Goal: Information Seeking & Learning: Learn about a topic

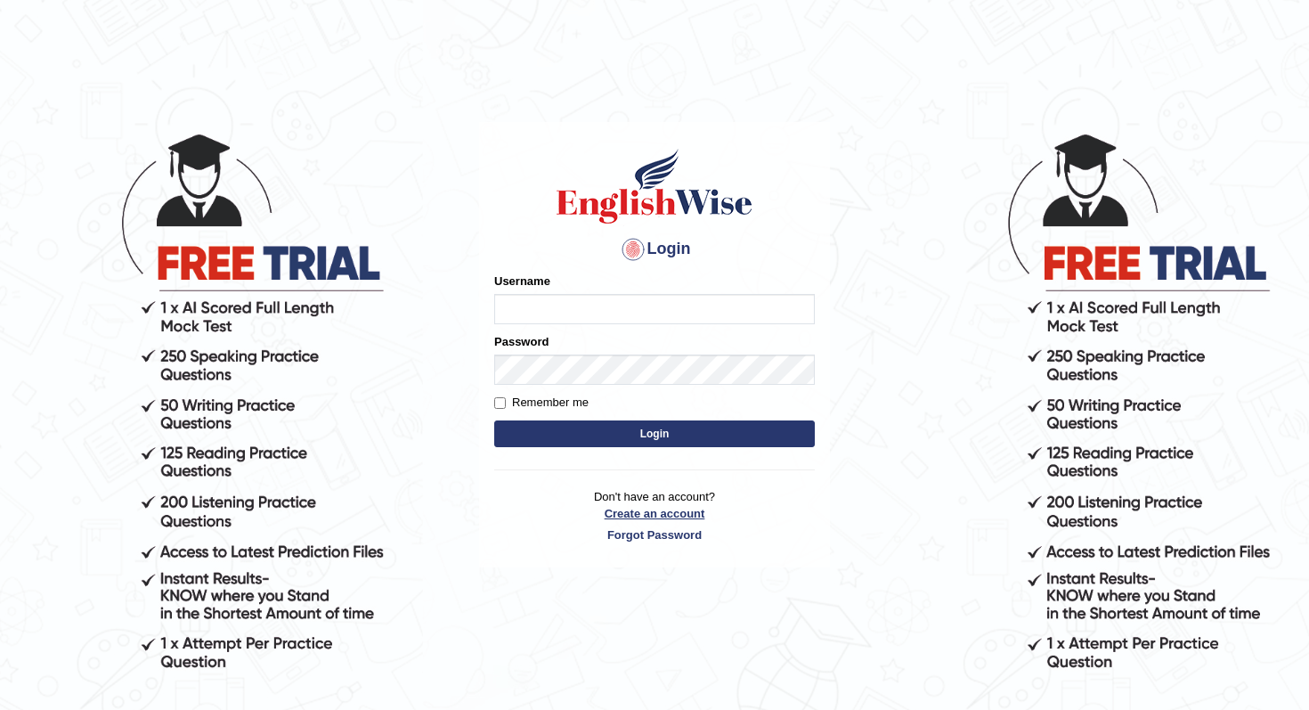
type input "panny"
click at [545, 512] on link "Create an account" at bounding box center [654, 513] width 320 height 17
click at [593, 435] on button "Login" at bounding box center [654, 433] width 320 height 27
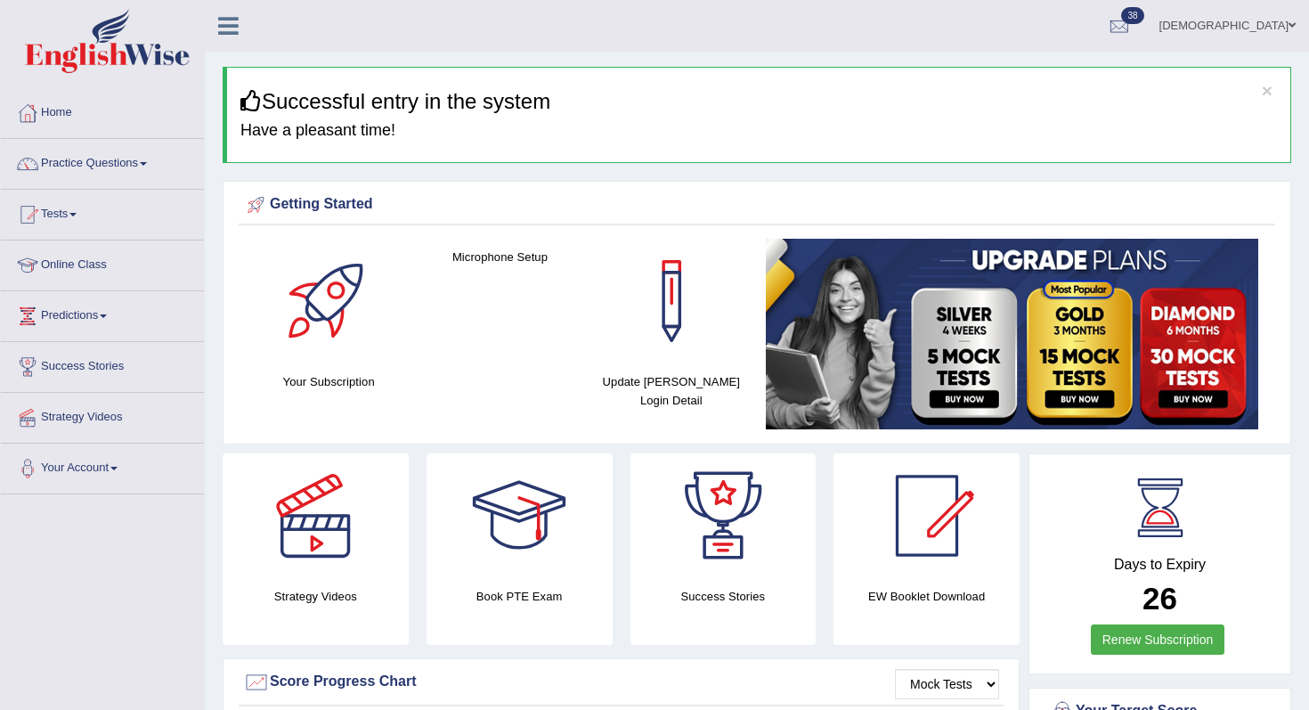
click at [959, 35] on ul "Panny Toggle navigation Username: Panny Access Type: Online Subscription: Diamo…" at bounding box center [922, 25] width 773 height 51
click at [1143, 17] on span "38" at bounding box center [1132, 15] width 22 height 17
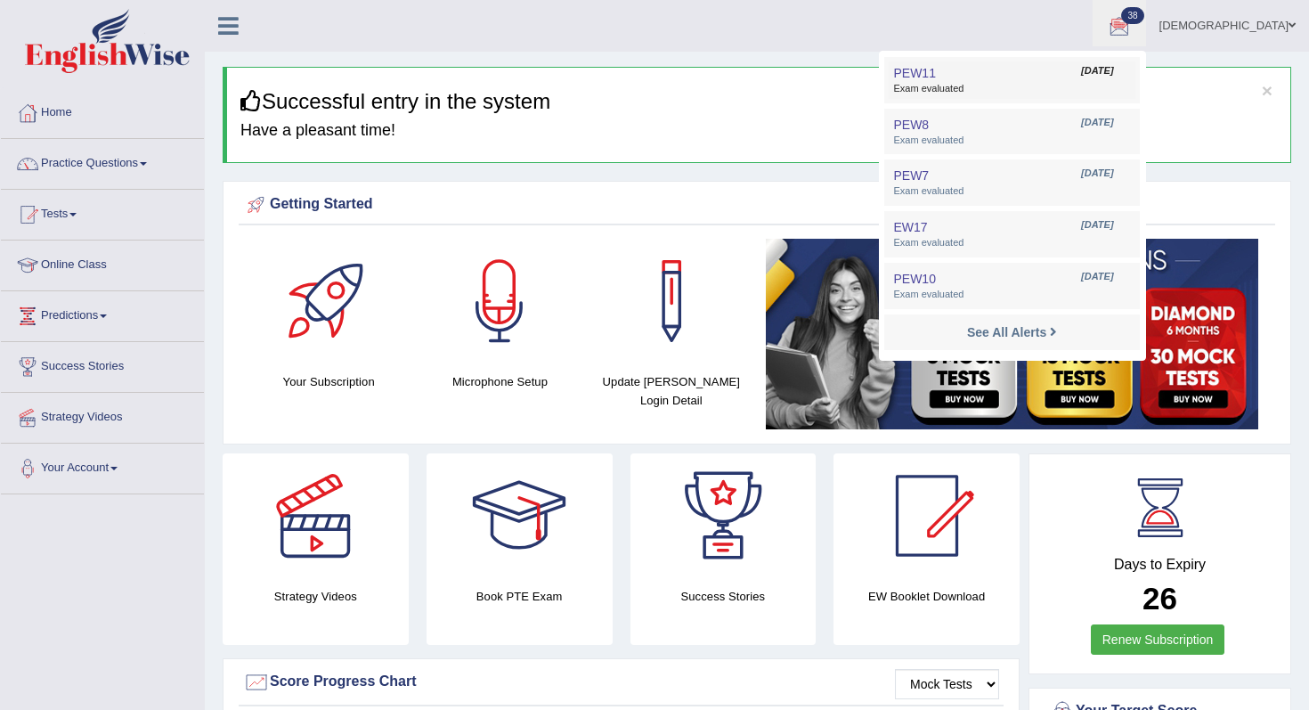
click at [1091, 78] on link "PEW11 Sep 17, 2025 Exam evaluated" at bounding box center [1011, 79] width 246 height 37
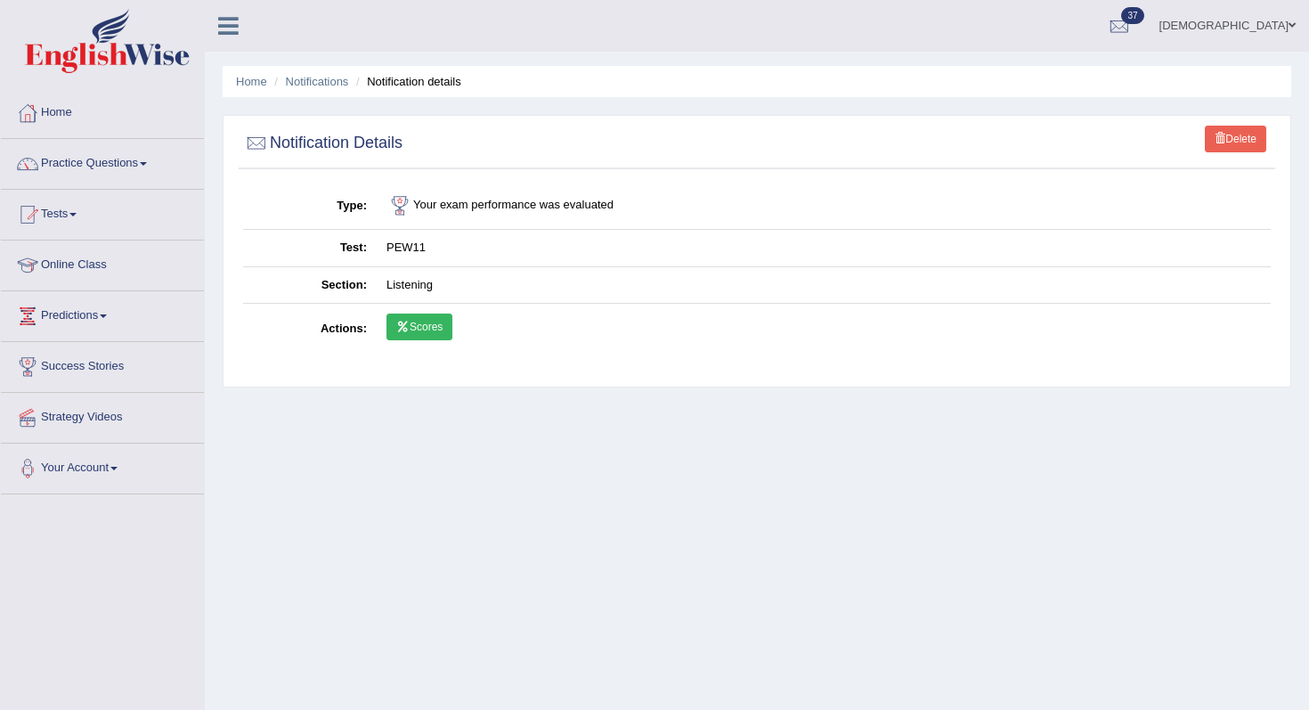
click at [422, 328] on link "Scores" at bounding box center [419, 326] width 66 height 27
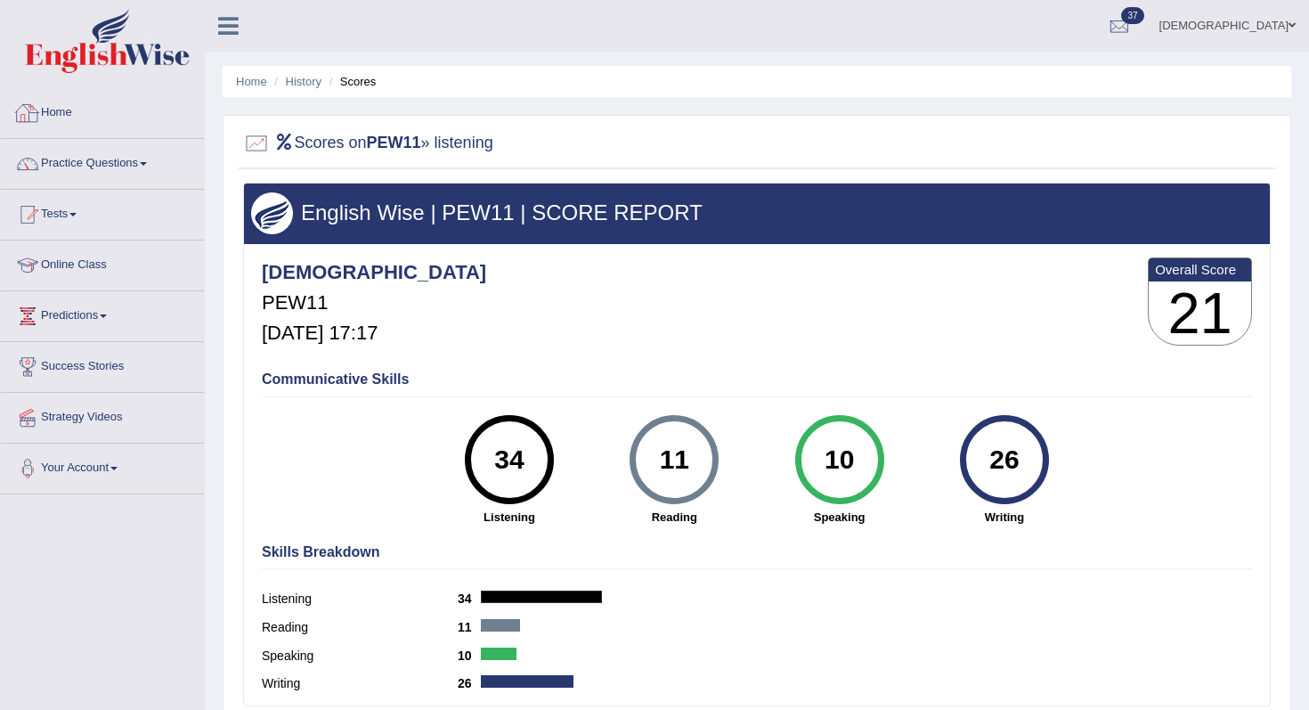
click at [64, 113] on link "Home" at bounding box center [102, 110] width 203 height 45
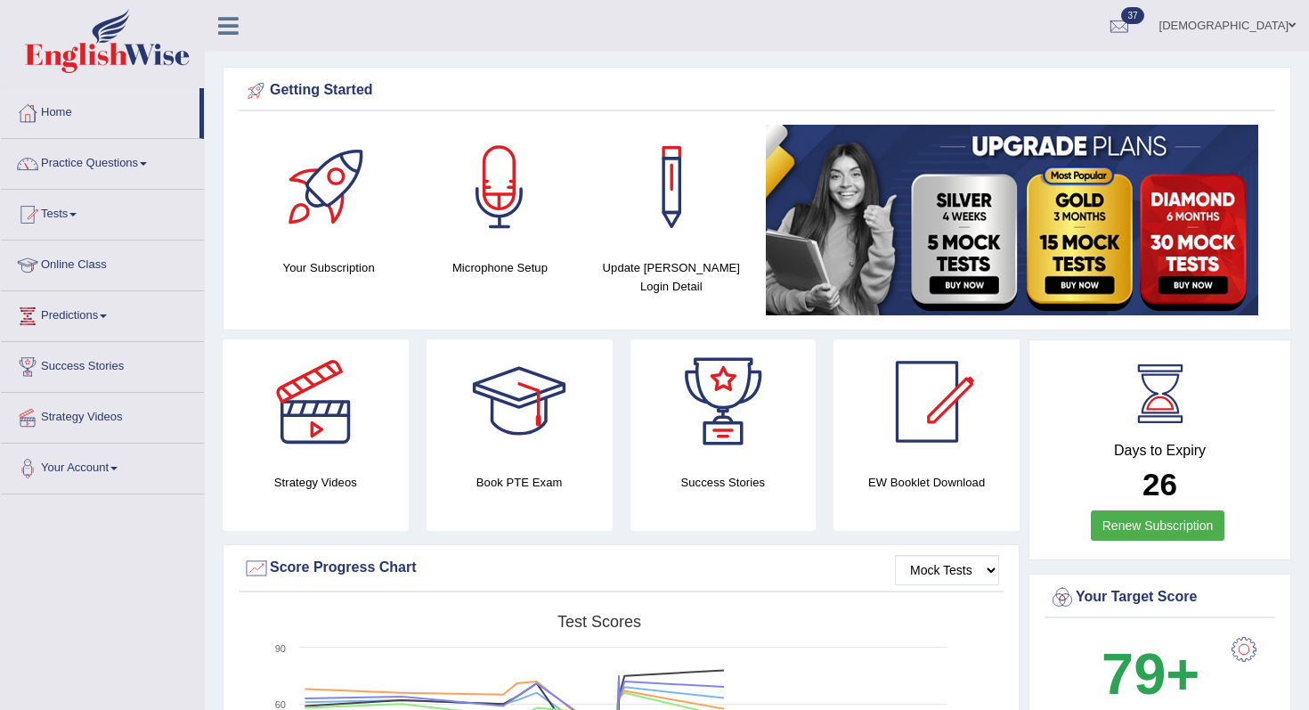
click at [147, 163] on span at bounding box center [143, 164] width 7 height 4
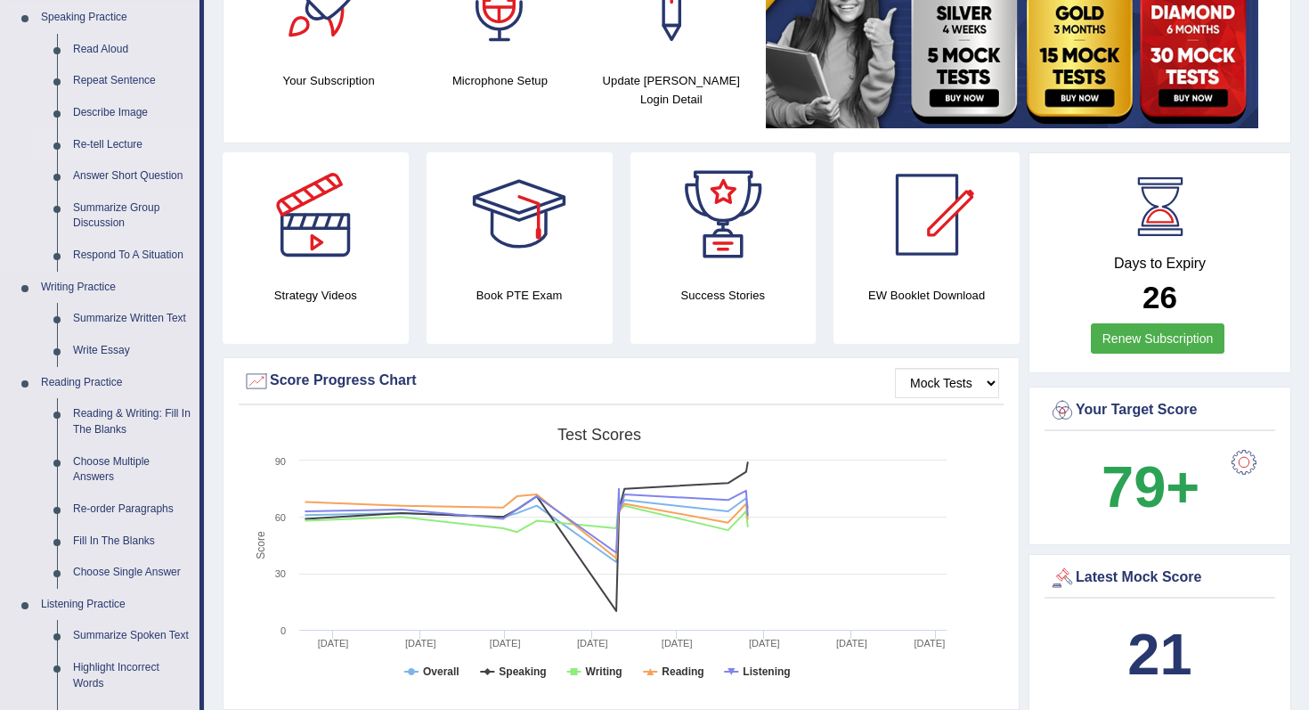
scroll to position [198, 0]
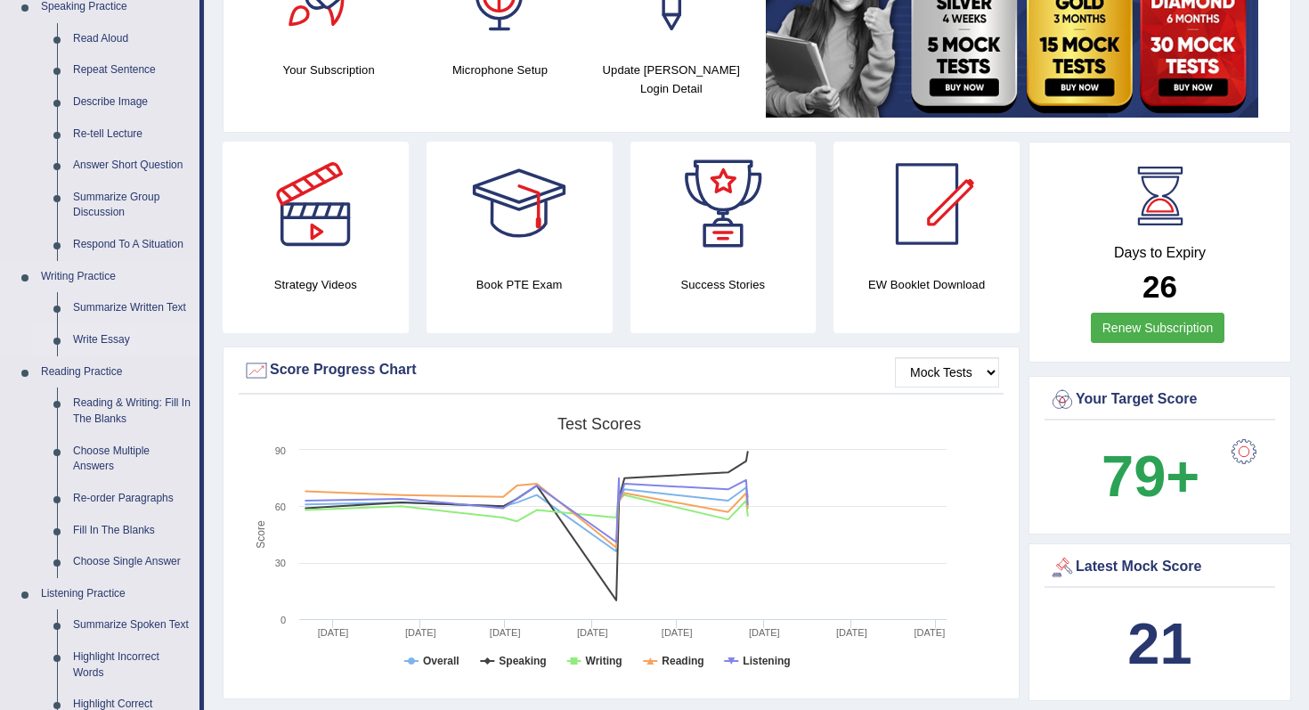
click at [94, 339] on link "Write Essay" at bounding box center [132, 340] width 134 height 32
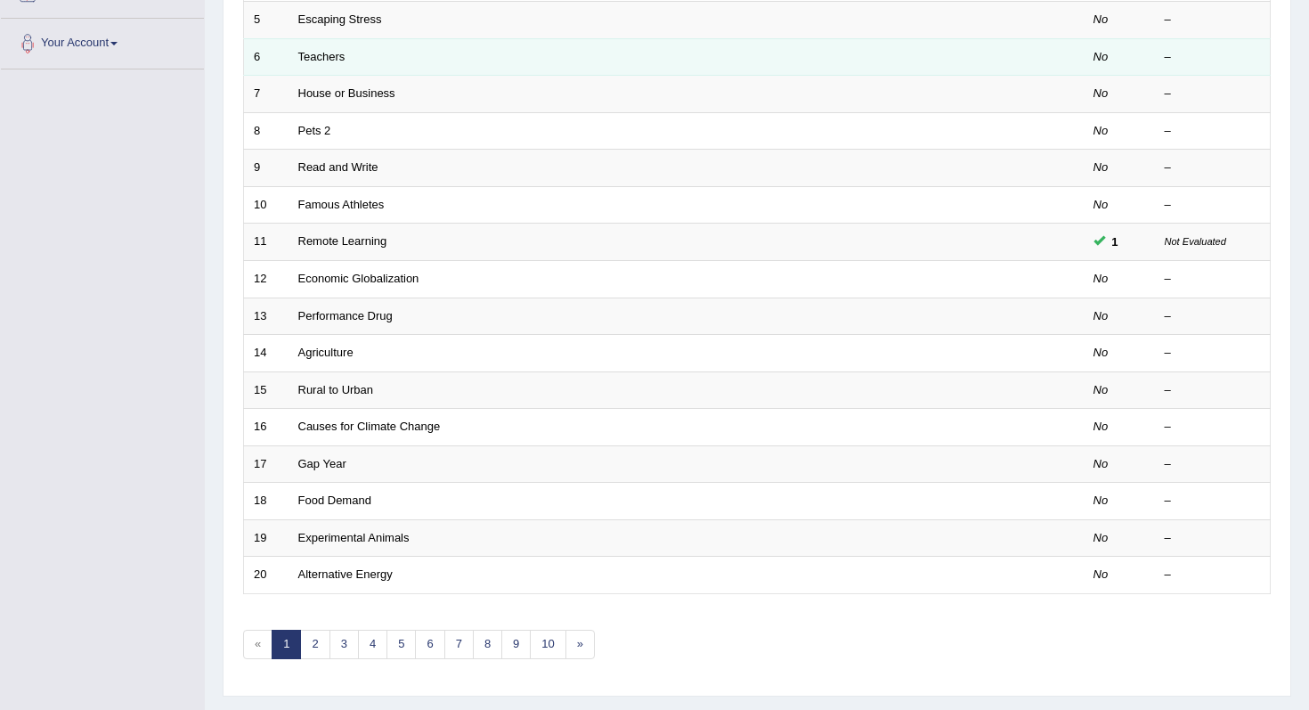
scroll to position [426, 0]
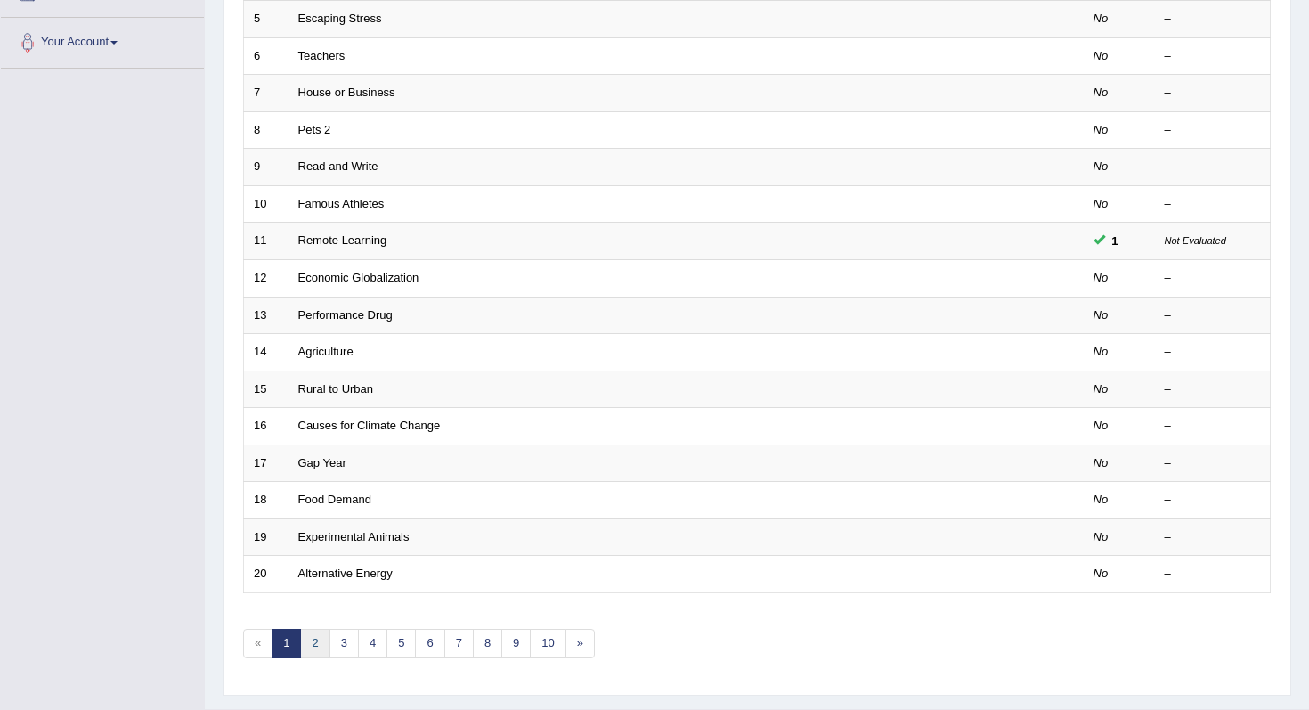
click at [318, 644] on link "2" at bounding box center [314, 642] width 29 height 29
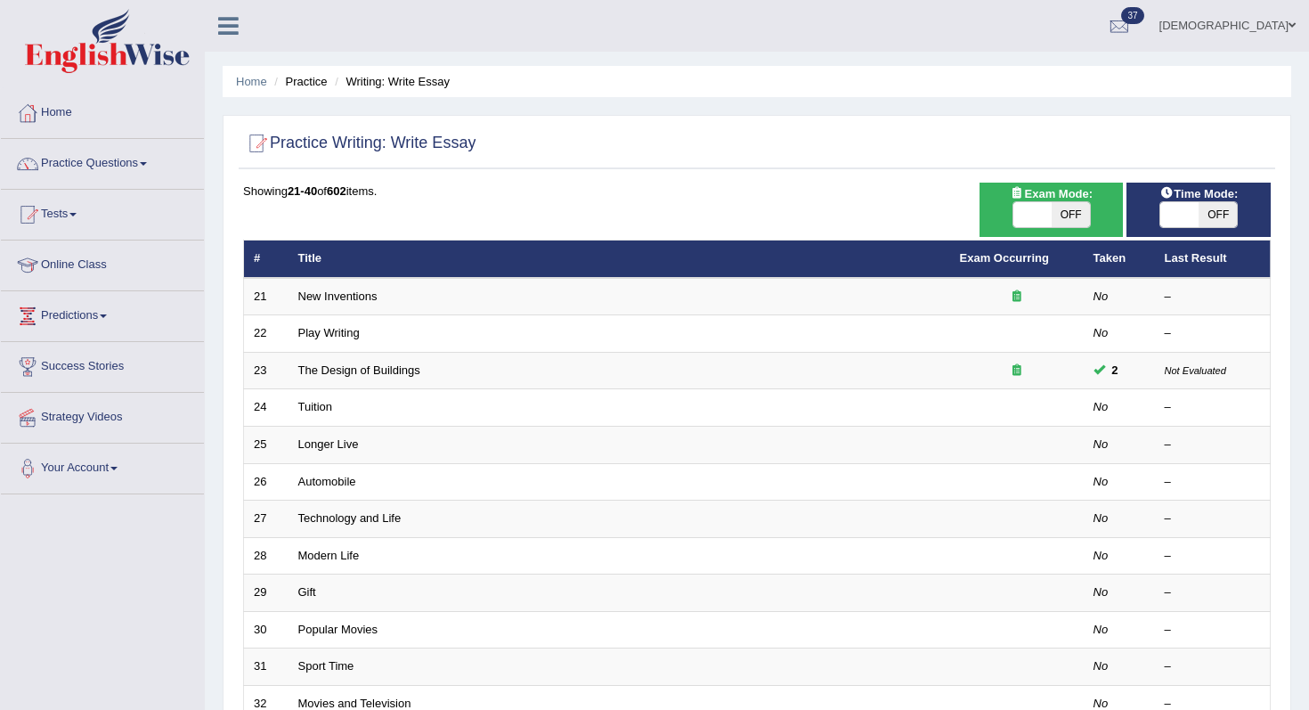
click at [147, 165] on span at bounding box center [143, 164] width 7 height 4
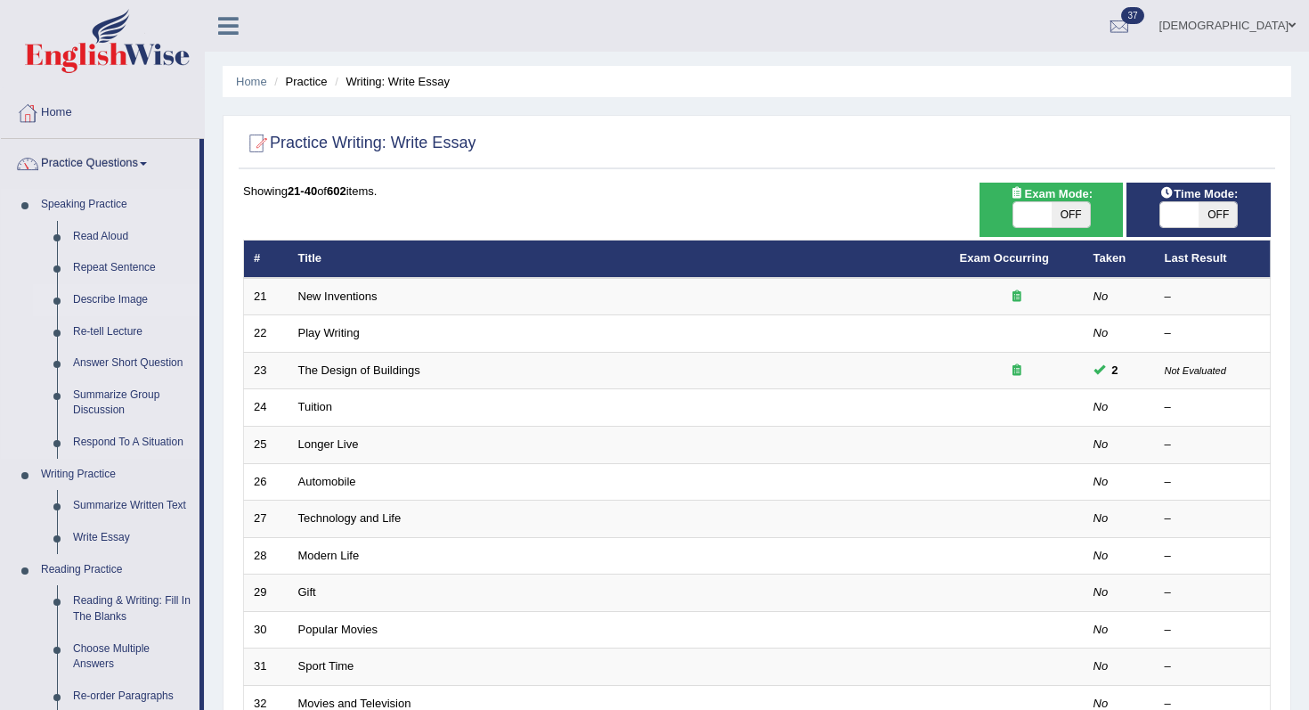
click at [108, 301] on link "Describe Image" at bounding box center [132, 300] width 134 height 32
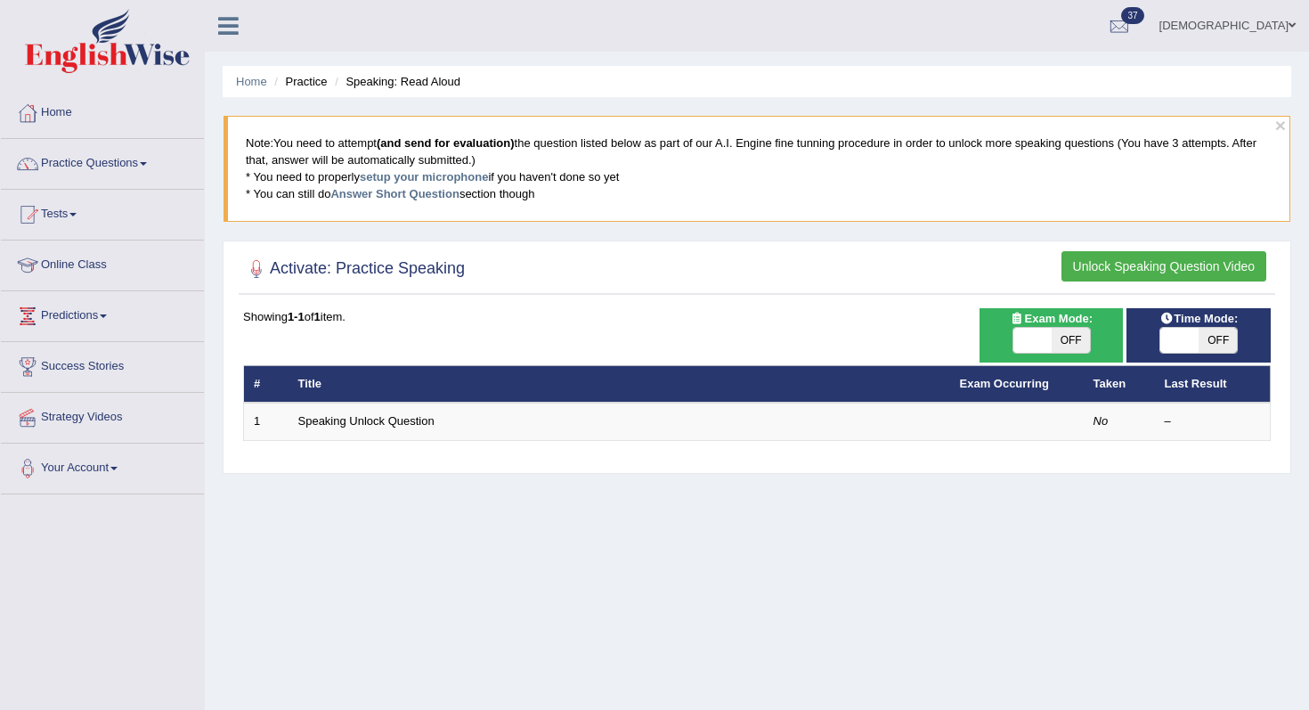
click at [99, 413] on link "Strategy Videos" at bounding box center [102, 415] width 203 height 45
